Goal: Task Accomplishment & Management: Complete application form

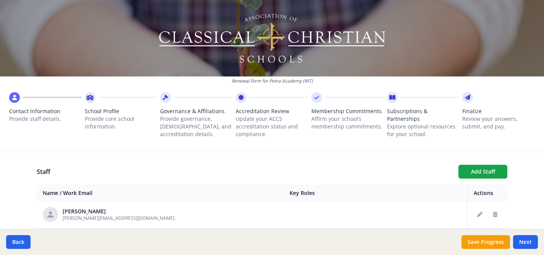
scroll to position [269, 0]
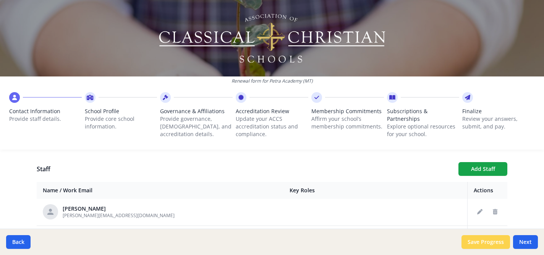
click at [481, 240] on button "Save Progress" at bounding box center [485, 242] width 48 height 14
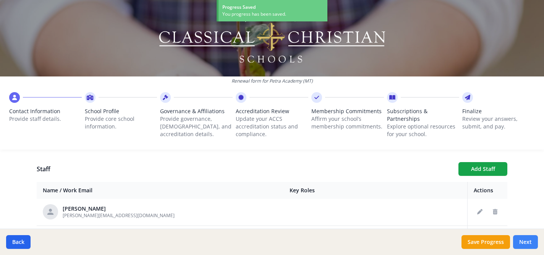
click at [525, 239] on button "Next" at bounding box center [525, 242] width 25 height 14
type input "[PHONE_NUMBER]"
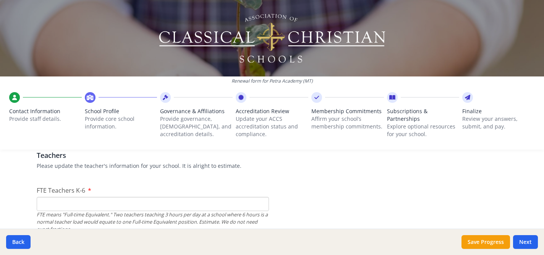
scroll to position [459, 0]
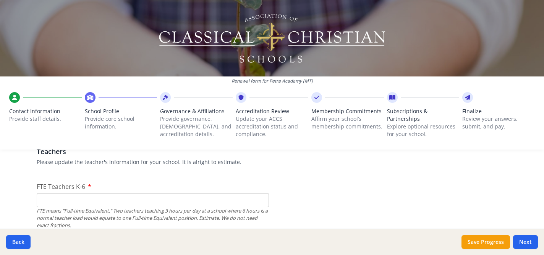
click at [193, 197] on input "FTE Teachers K-6" at bounding box center [153, 200] width 232 height 14
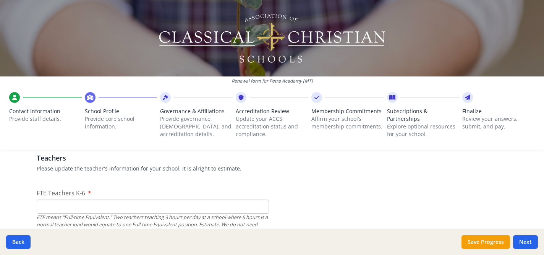
scroll to position [450, 0]
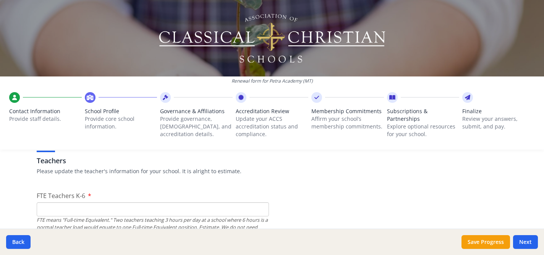
click at [69, 208] on input "FTE Teachers K-6" at bounding box center [153, 209] width 232 height 14
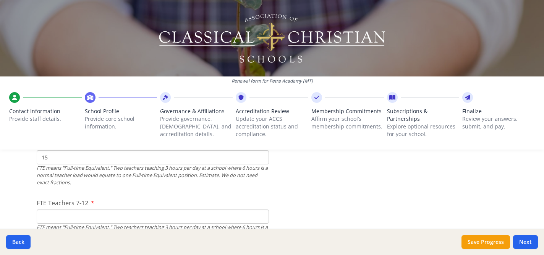
scroll to position [500, 0]
type input "15"
click at [46, 222] on input "FTE Teachers 7-12" at bounding box center [153, 218] width 232 height 14
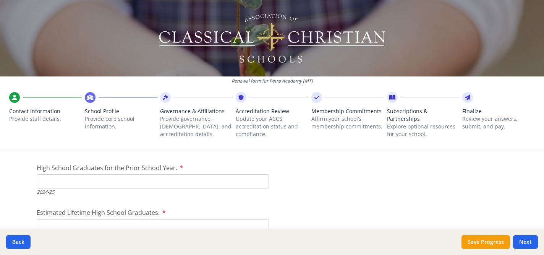
scroll to position [1102, 0]
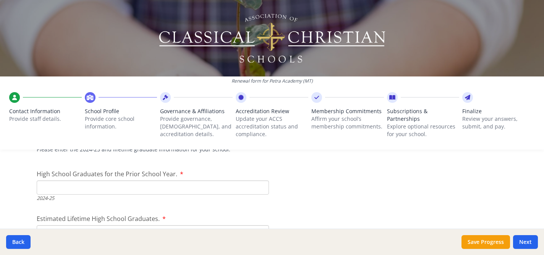
type input "14"
click at [50, 186] on input "High School Graduates for the Prior School Year." at bounding box center [153, 187] width 232 height 14
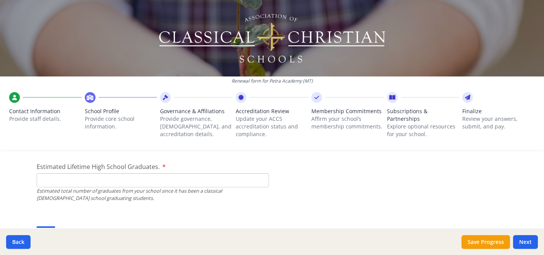
scroll to position [1155, 0]
type input "9"
click at [45, 179] on input "Estimated Lifetime High School Graduates." at bounding box center [153, 179] width 232 height 14
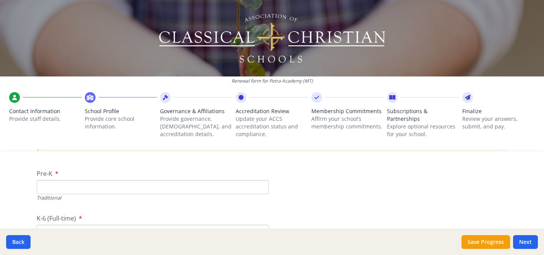
scroll to position [1541, 0]
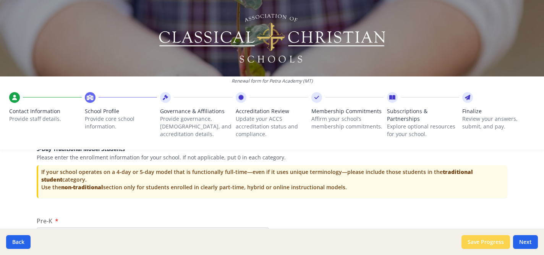
click at [479, 245] on button "Save Progress" at bounding box center [485, 242] width 48 height 14
type input "[PHONE_NUMBER]"
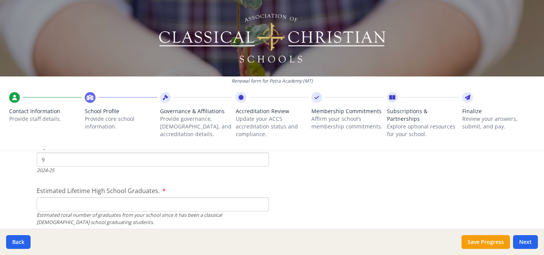
scroll to position [1123, 0]
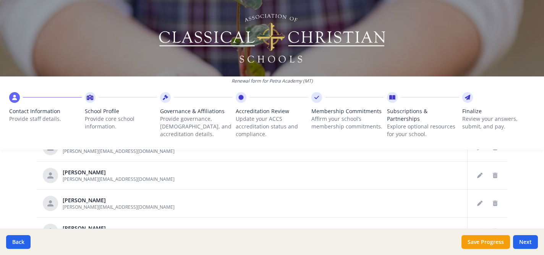
scroll to position [316, 0]
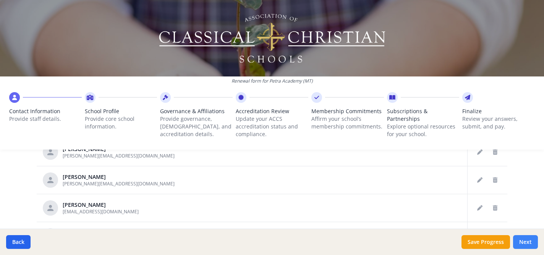
click at [527, 243] on button "Next" at bounding box center [525, 242] width 25 height 14
type input "[PHONE_NUMBER]"
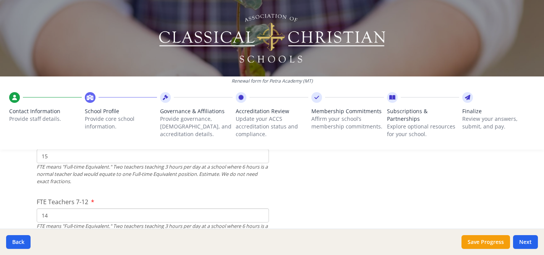
scroll to position [513, 0]
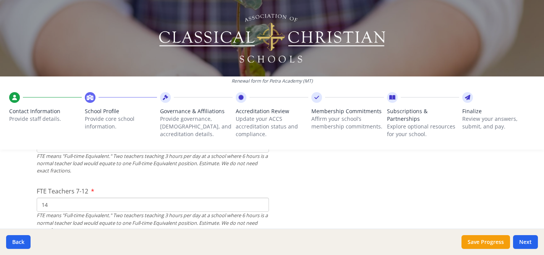
click at [63, 200] on input "14" at bounding box center [153, 204] width 232 height 14
type input "3"
type input "13"
click at [481, 247] on button "Save Progress" at bounding box center [485, 242] width 48 height 14
type input "[PHONE_NUMBER]"
